Goal: Navigation & Orientation: Find specific page/section

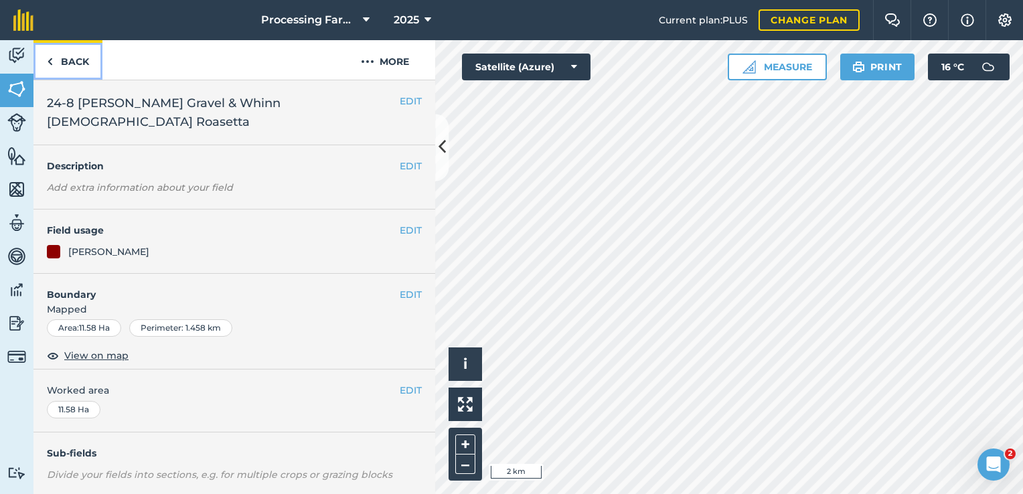
click at [52, 63] on img at bounding box center [50, 62] width 6 height 16
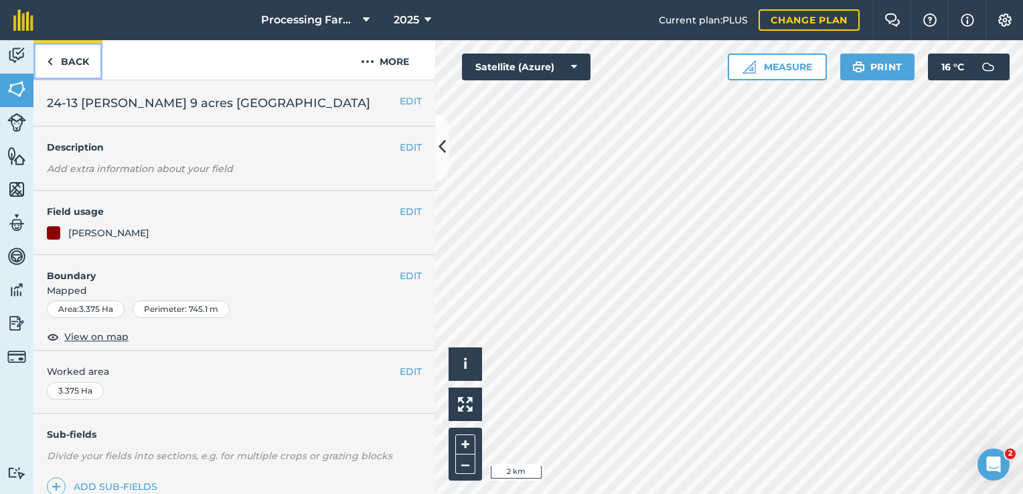
click at [75, 72] on link "Back" at bounding box center [67, 59] width 69 height 39
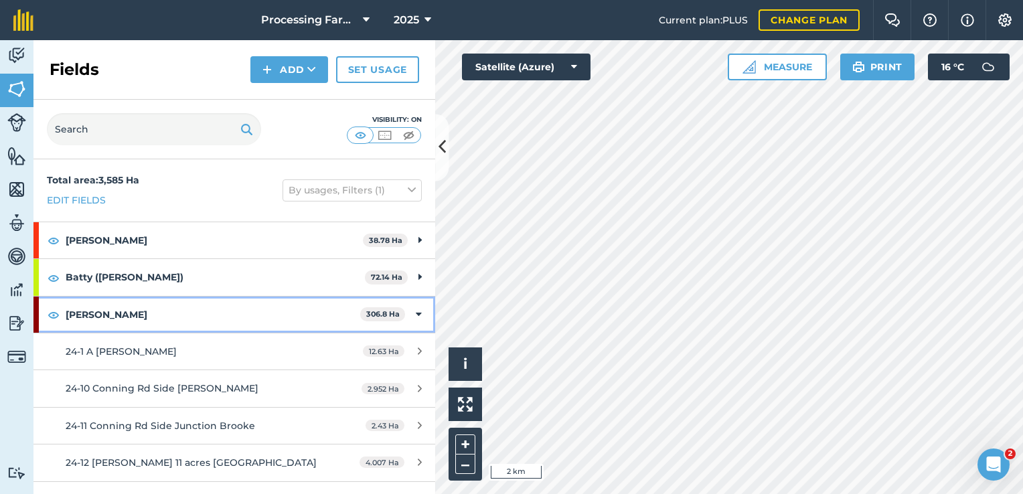
click at [192, 299] on strong "[PERSON_NAME]" at bounding box center [213, 315] width 295 height 36
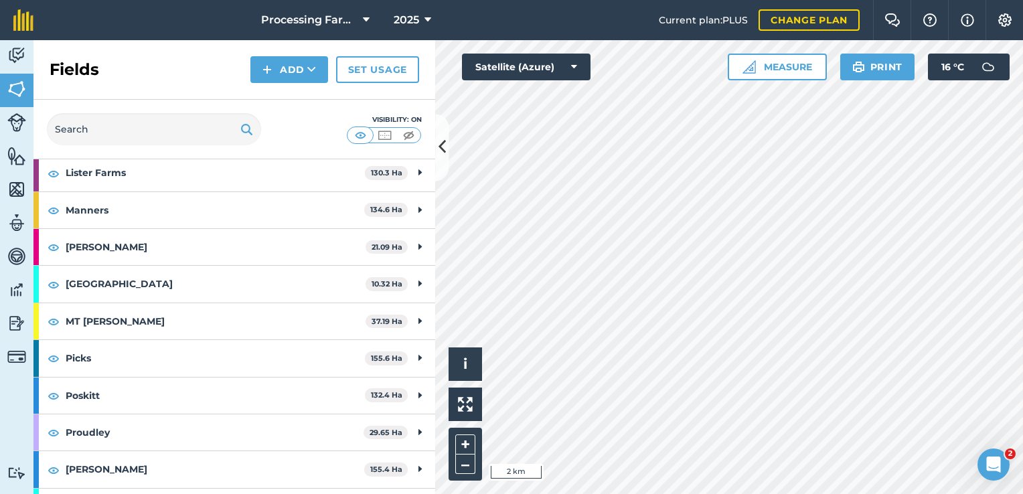
scroll to position [958, 0]
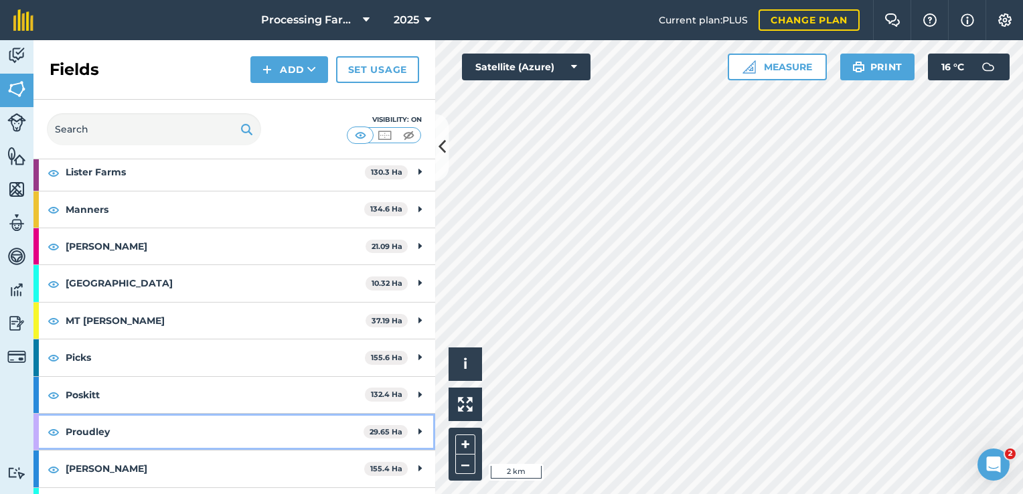
click at [158, 433] on strong "Proudley" at bounding box center [215, 432] width 298 height 36
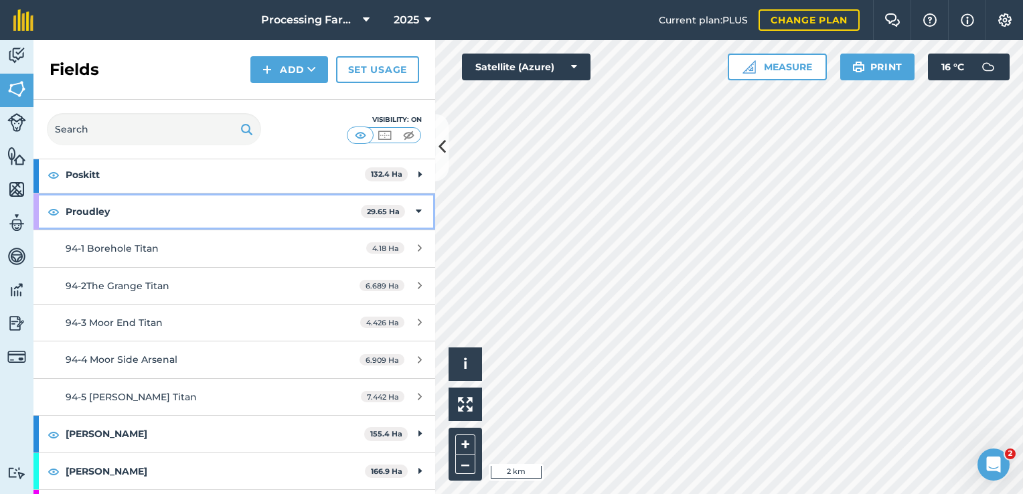
scroll to position [1178, 0]
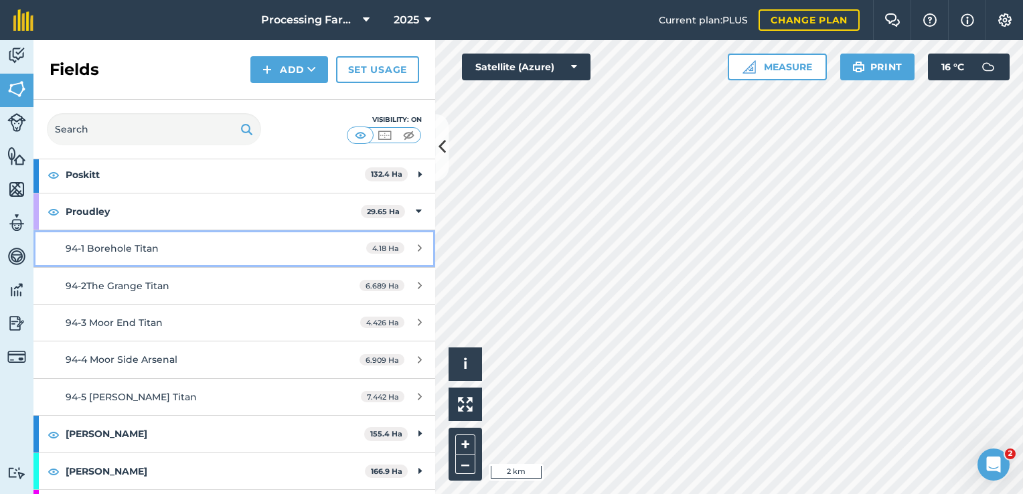
click at [283, 241] on div "94-1 Borehole Titan" at bounding box center [192, 248] width 252 height 15
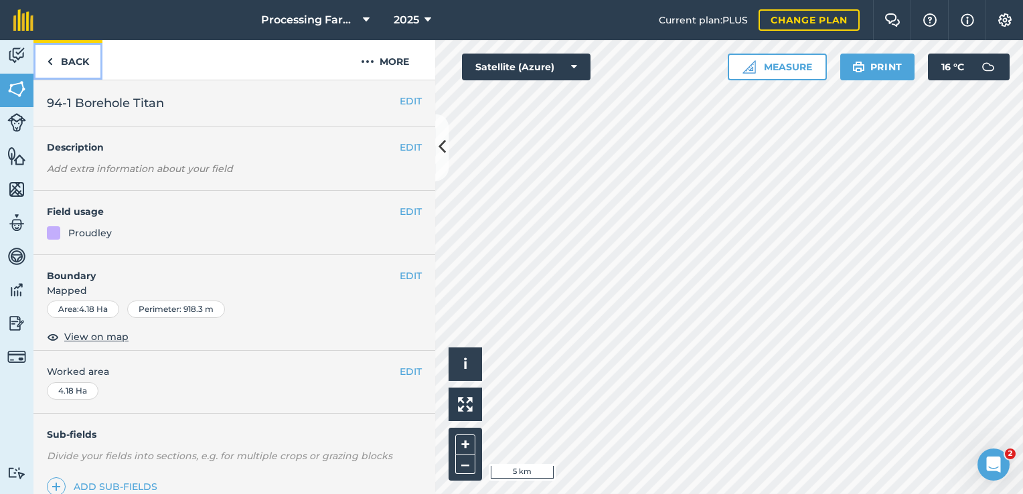
click at [58, 64] on link "Back" at bounding box center [67, 59] width 69 height 39
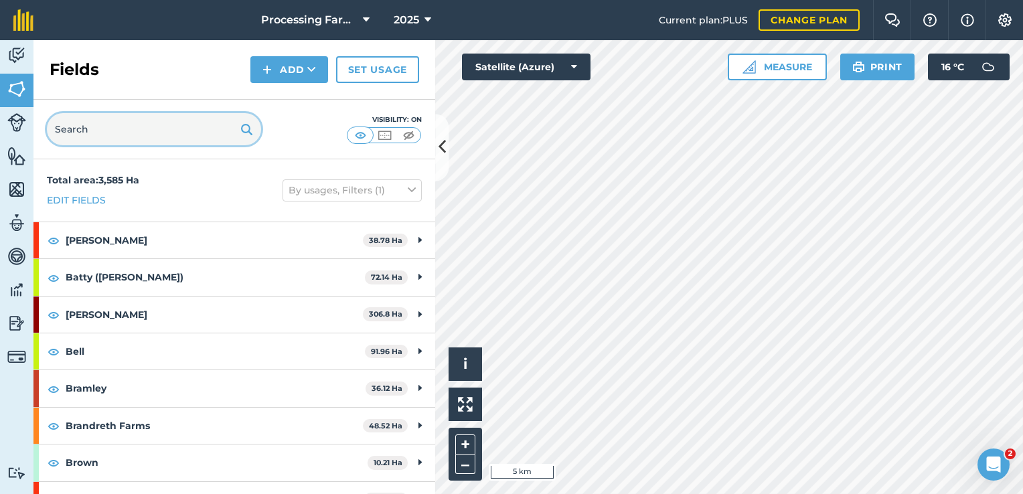
click at [193, 133] on input "text" at bounding box center [154, 129] width 214 height 32
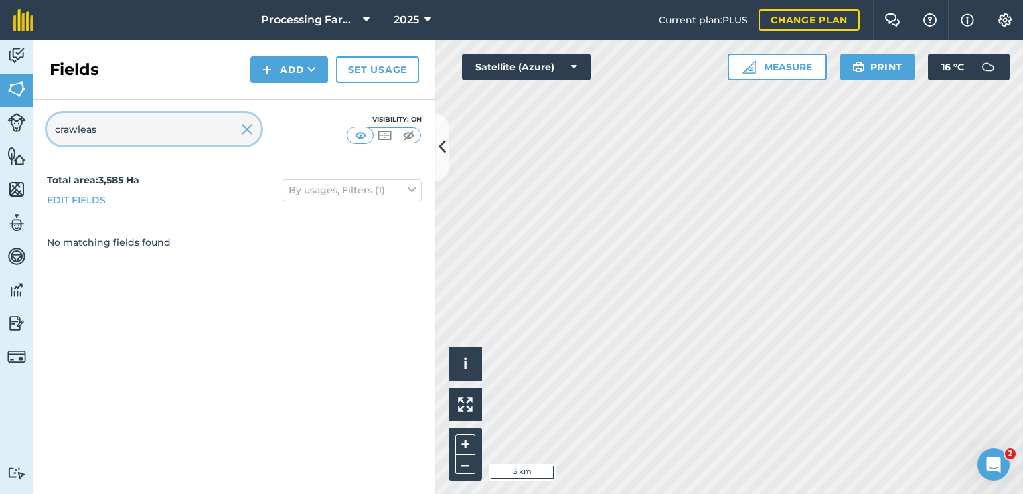
type input "crawleas"
click at [13, 74] on link "Fields" at bounding box center [16, 90] width 33 height 33
click at [244, 125] on img at bounding box center [247, 129] width 12 height 16
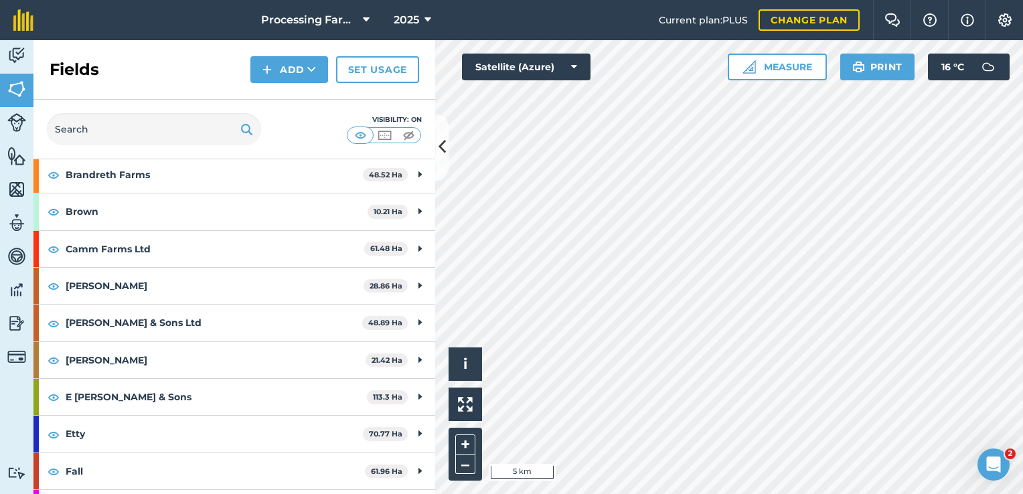
scroll to position [250, 0]
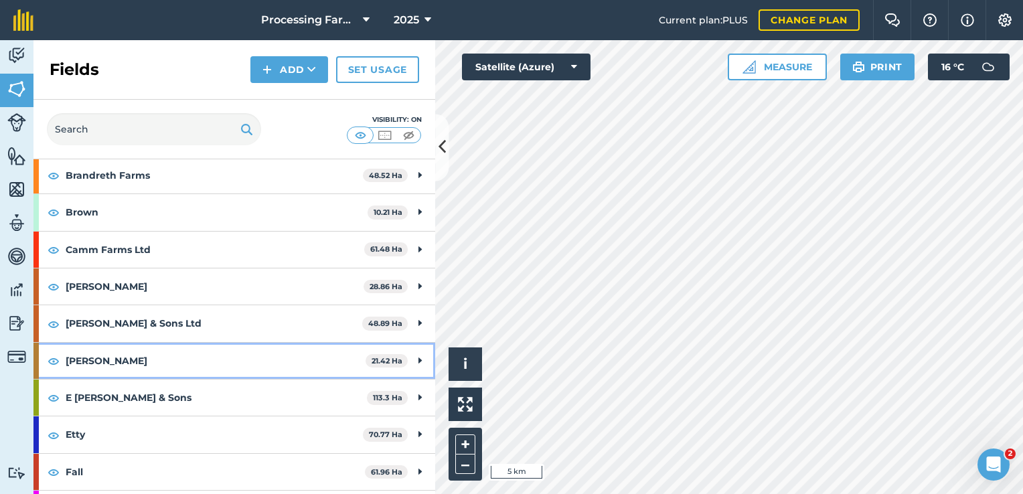
click at [232, 349] on strong "[PERSON_NAME]" at bounding box center [216, 361] width 300 height 36
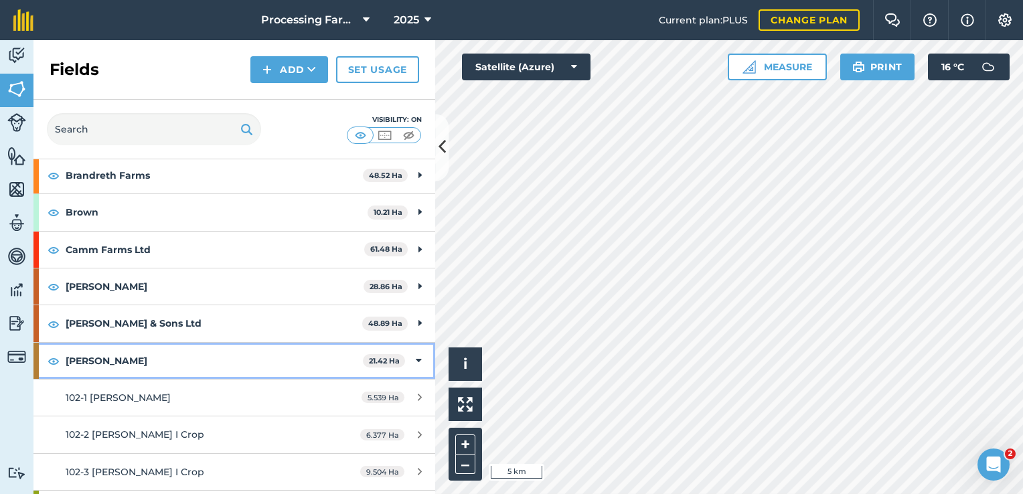
click at [416, 364] on icon at bounding box center [419, 360] width 6 height 15
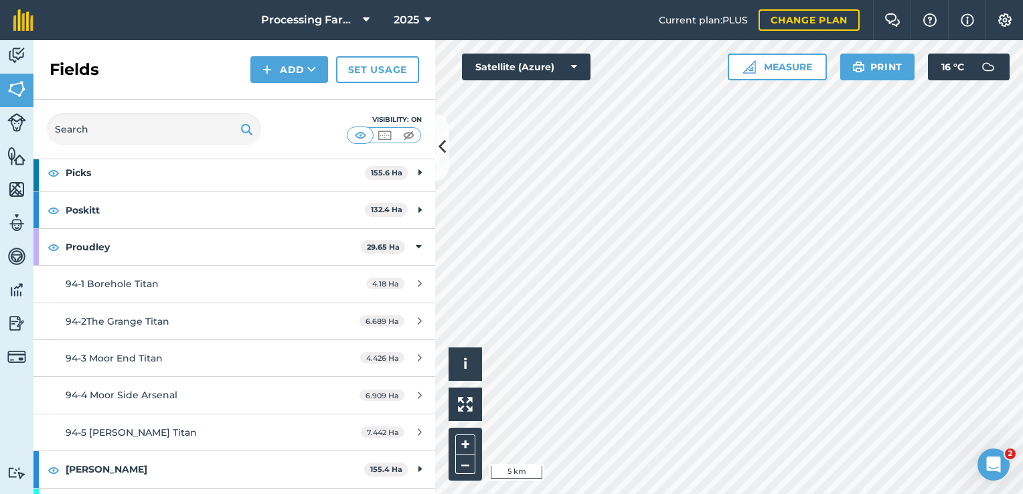
scroll to position [1143, 0]
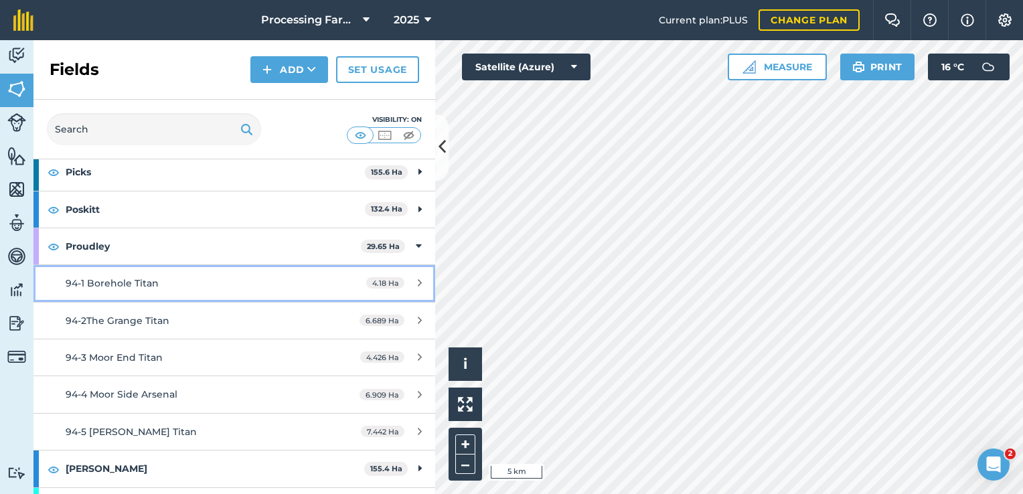
click at [162, 280] on div "94-1 Borehole Titan" at bounding box center [192, 283] width 252 height 15
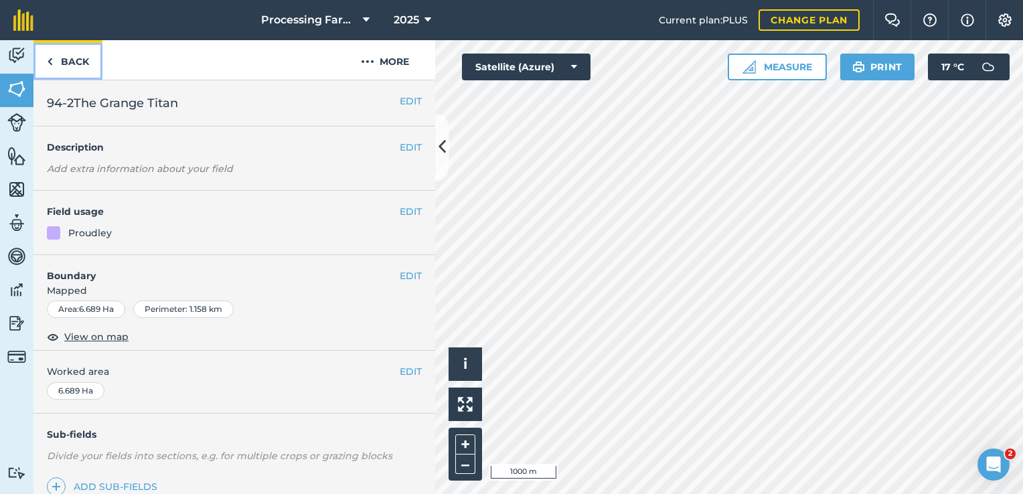
click at [72, 58] on link "Back" at bounding box center [67, 59] width 69 height 39
click at [89, 64] on link "Back" at bounding box center [67, 59] width 69 height 39
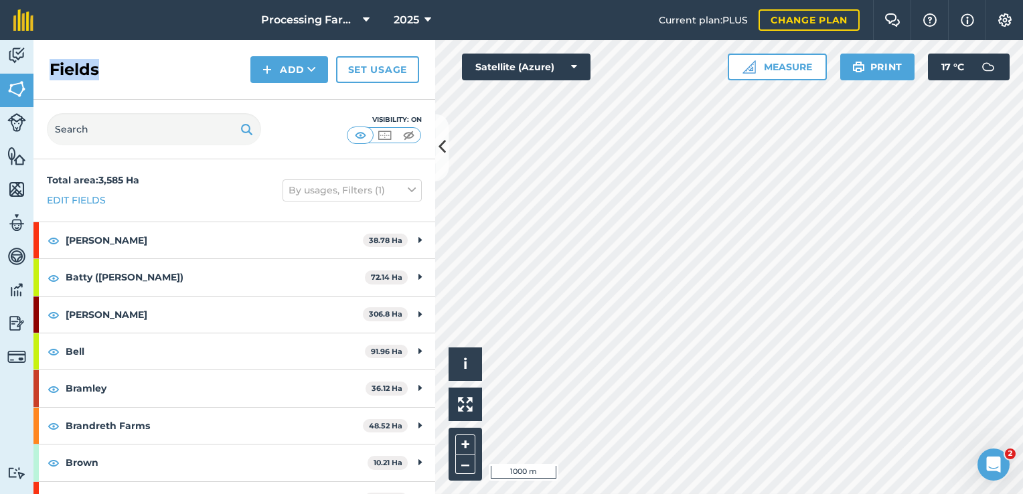
click at [89, 64] on h2 "Fields" at bounding box center [75, 69] width 50 height 21
click at [149, 129] on input "text" at bounding box center [154, 129] width 214 height 32
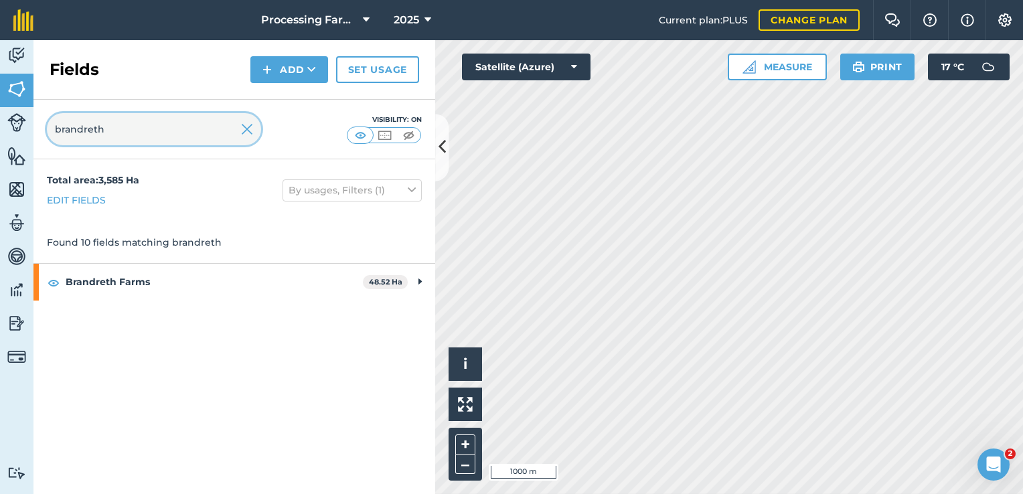
type input "brandreth"
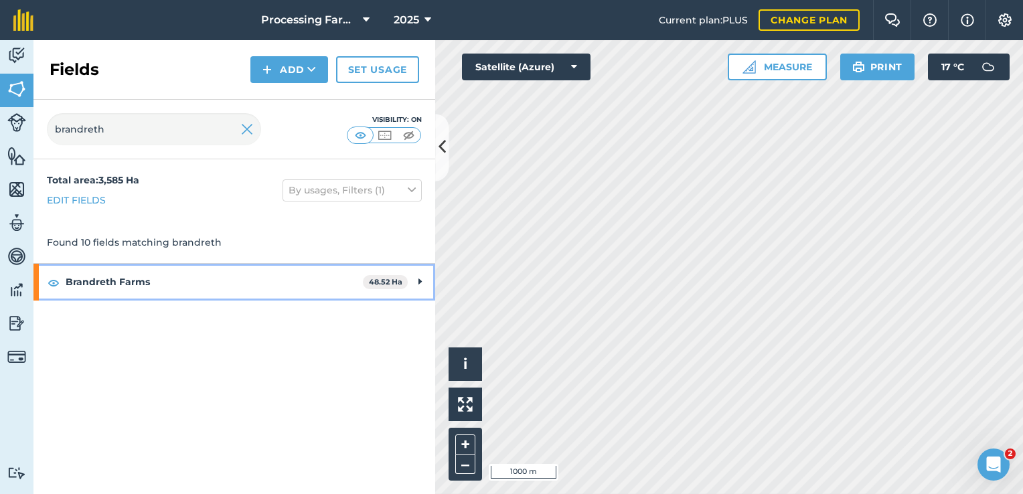
click at [156, 289] on strong "Brandreth Farms" at bounding box center [214, 282] width 297 height 36
